Goal: Task Accomplishment & Management: Use online tool/utility

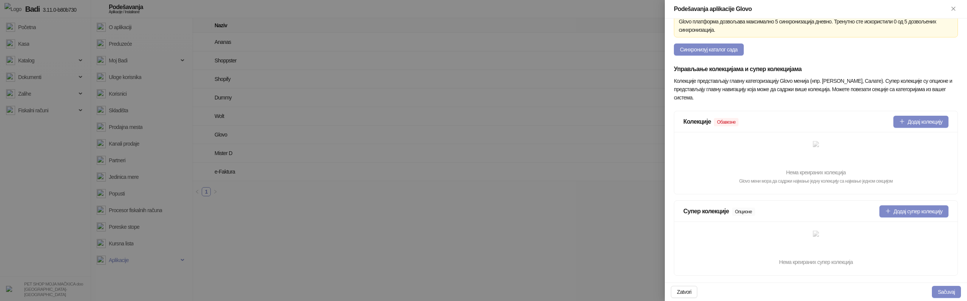
scroll to position [138, 0]
type input "**********"
click at [917, 113] on div "Колекције Обавезне Додај колекцију" at bounding box center [815, 120] width 283 height 21
click at [915, 117] on button "Додај колекцију" at bounding box center [920, 121] width 55 height 12
